Goal: Information Seeking & Learning: Find specific fact

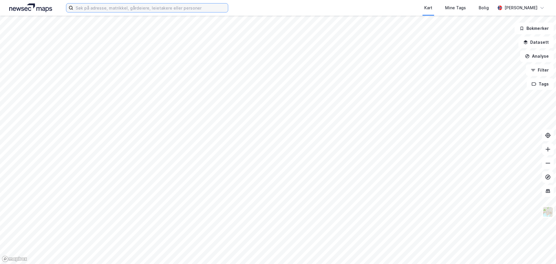
click at [163, 8] on input at bounding box center [150, 7] width 155 height 9
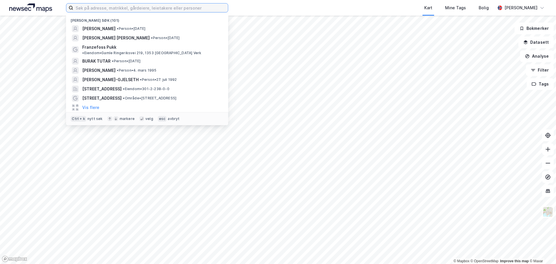
paste input "[PERSON_NAME] [PERSON_NAME]"
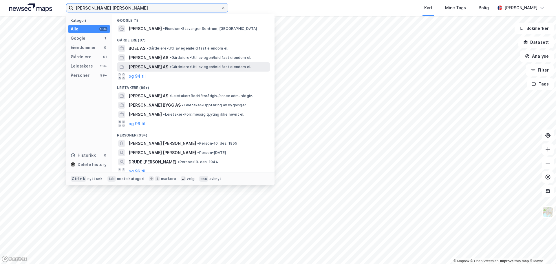
scroll to position [4, 0]
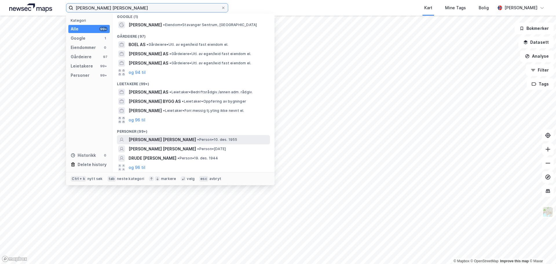
type input "[PERSON_NAME] [PERSON_NAME]"
click at [178, 137] on span "[PERSON_NAME] [PERSON_NAME]" at bounding box center [161, 139] width 67 height 7
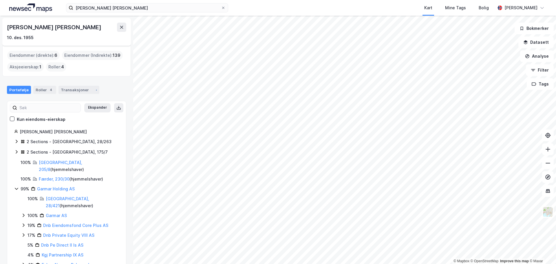
scroll to position [34, 0]
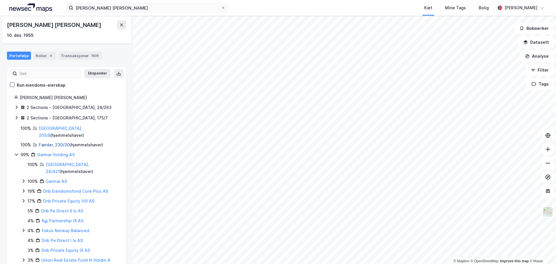
click at [50, 142] on link "Færder, 230/30" at bounding box center [54, 144] width 31 height 5
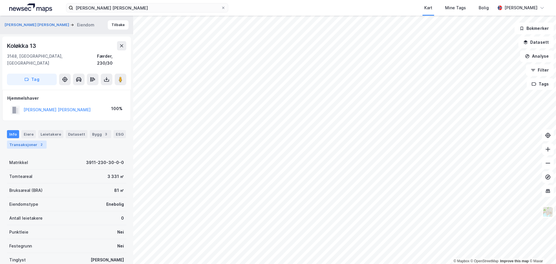
click at [23, 140] on div "Transaksjoner 2" at bounding box center [27, 144] width 40 height 8
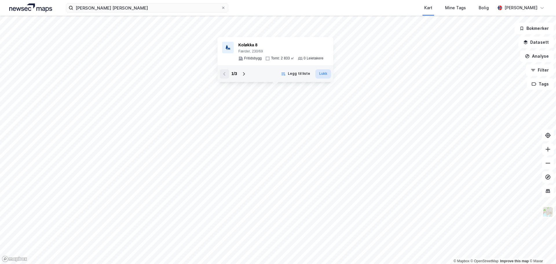
click at [322, 75] on button "Lukk" at bounding box center [323, 73] width 16 height 9
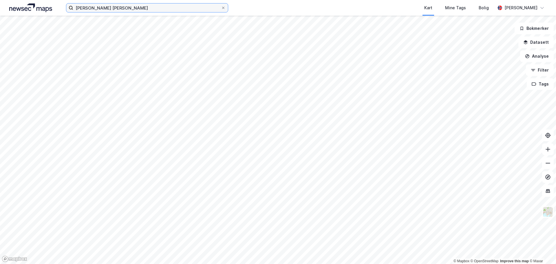
click at [113, 9] on input "[PERSON_NAME] [PERSON_NAME]" at bounding box center [147, 7] width 148 height 9
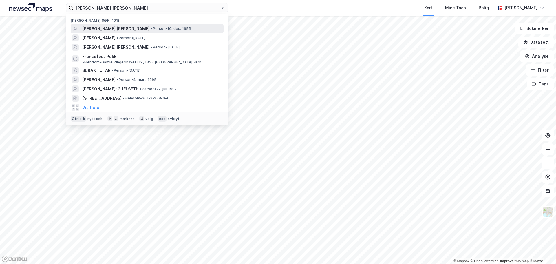
click at [124, 24] on div "[PERSON_NAME] [PERSON_NAME] • Person • 10. des. 1955" at bounding box center [147, 28] width 153 height 9
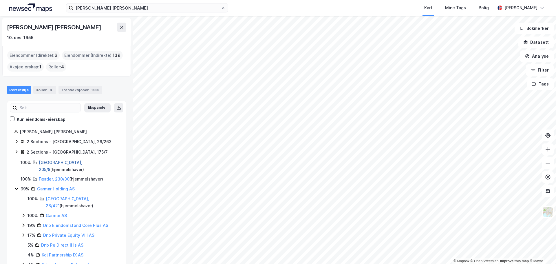
click at [45, 163] on link "[GEOGRAPHIC_DATA], 205/8" at bounding box center [60, 166] width 43 height 12
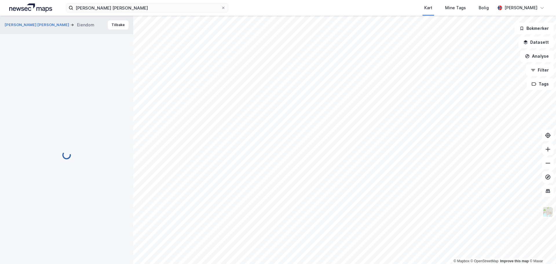
scroll to position [2, 0]
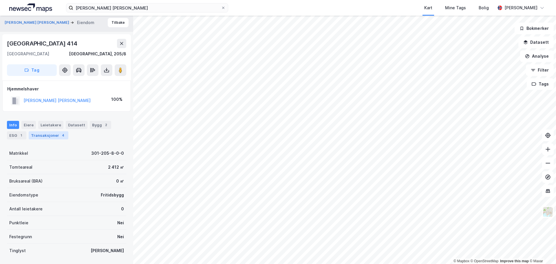
click at [55, 132] on div "Transaksjoner 4" at bounding box center [49, 135] width 40 height 8
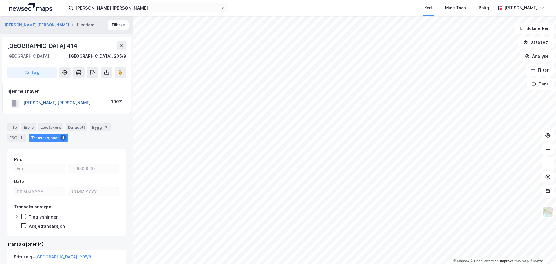
click at [0, 0] on button "[PERSON_NAME] [PERSON_NAME]" at bounding box center [0, 0] width 0 height 0
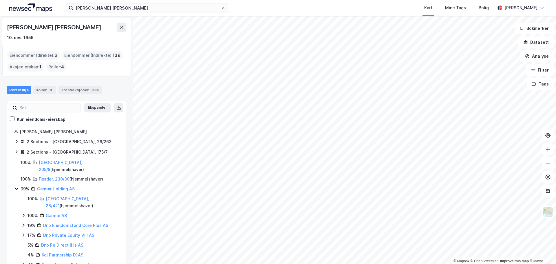
click at [15, 141] on icon at bounding box center [16, 141] width 5 height 5
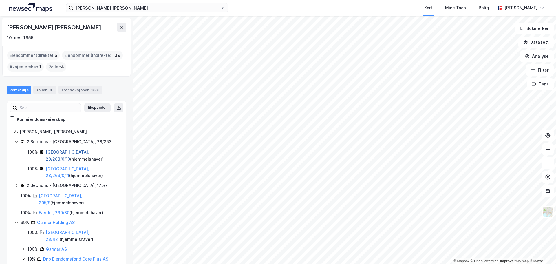
click at [65, 152] on link "[GEOGRAPHIC_DATA], 28/263/0/10" at bounding box center [67, 155] width 43 height 12
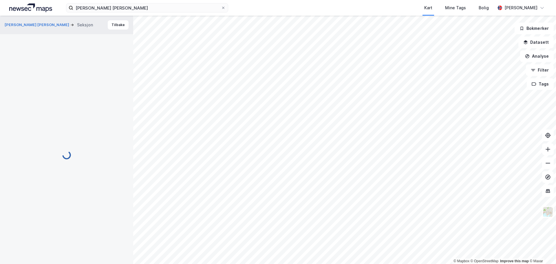
scroll to position [1, 0]
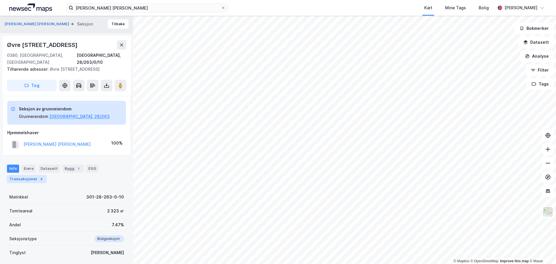
click at [35, 179] on div "Transaksjoner 4" at bounding box center [27, 179] width 40 height 8
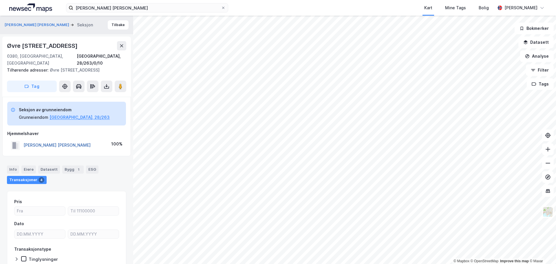
click at [0, 0] on button "[PERSON_NAME] [PERSON_NAME]" at bounding box center [0, 0] width 0 height 0
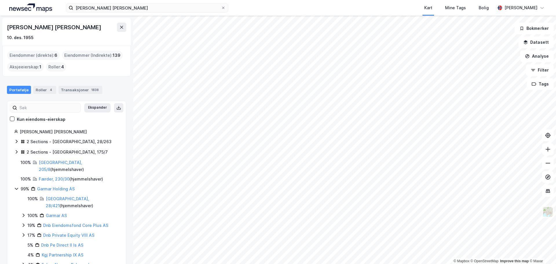
click at [15, 139] on icon at bounding box center [16, 141] width 5 height 5
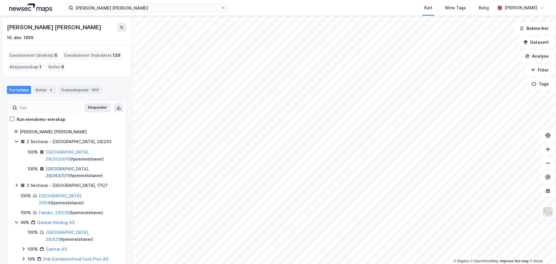
click at [67, 166] on link "[GEOGRAPHIC_DATA], 28/263/0/11" at bounding box center [67, 172] width 43 height 12
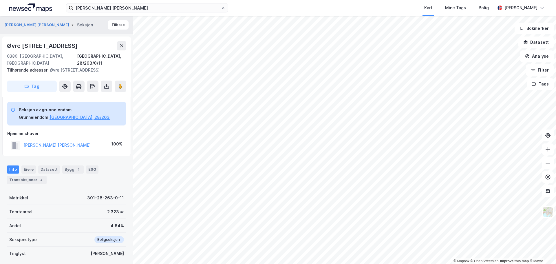
scroll to position [1, 0]
click at [0, 0] on button "[PERSON_NAME] [PERSON_NAME]" at bounding box center [0, 0] width 0 height 0
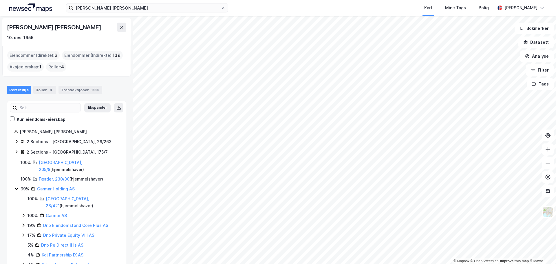
click at [17, 151] on icon at bounding box center [17, 151] width 2 height 3
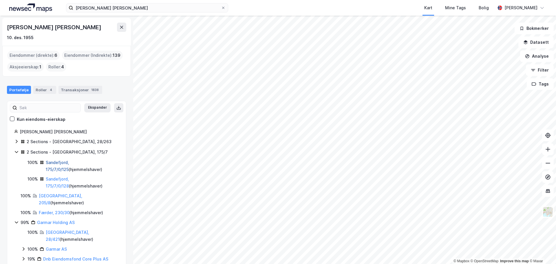
click at [61, 163] on link "Sandefjord, 175/7/0/125" at bounding box center [57, 166] width 23 height 12
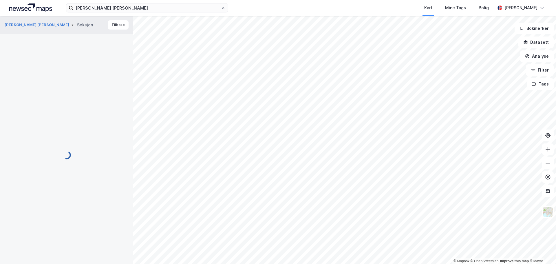
scroll to position [1, 0]
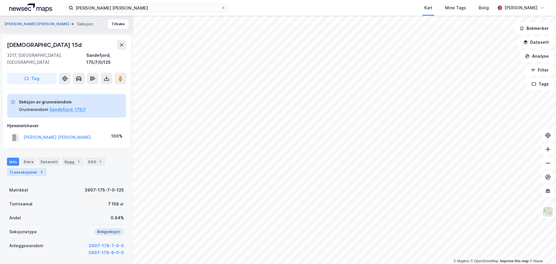
click at [38, 169] on div "2" at bounding box center [41, 172] width 6 height 6
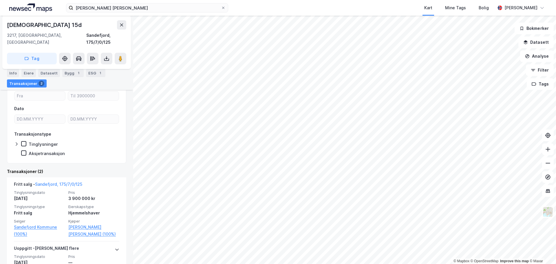
scroll to position [108, 0]
